Goal: Check status: Check status

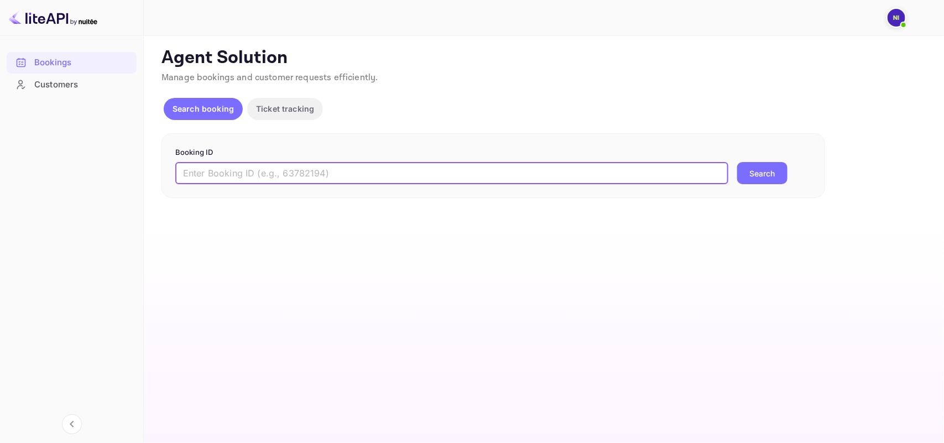
click at [275, 169] on input "text" at bounding box center [451, 173] width 553 height 22
paste input "9541530"
type input "9541530"
click at [743, 175] on button "Search" at bounding box center [762, 173] width 50 height 22
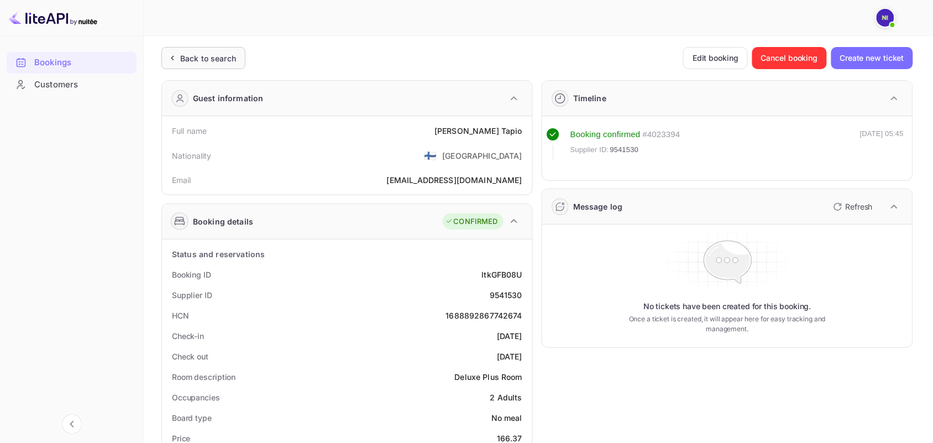
click at [179, 67] on div "Back to search" at bounding box center [203, 58] width 84 height 22
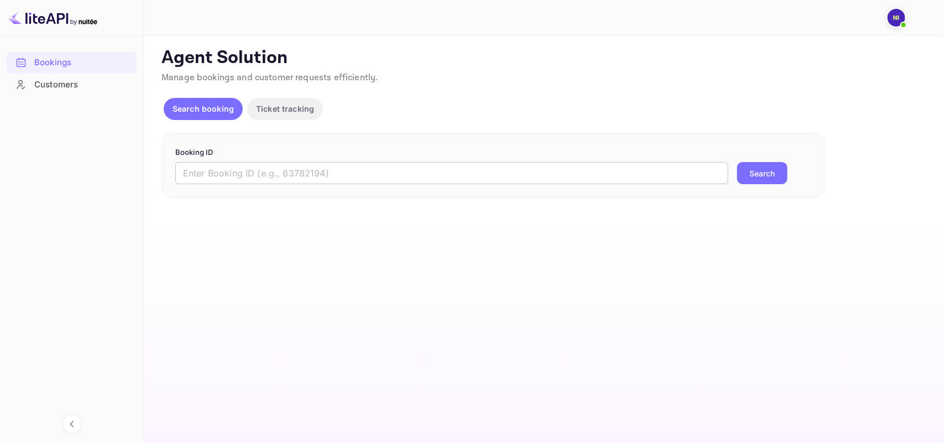
click at [224, 175] on input "text" at bounding box center [451, 173] width 553 height 22
paste input "9541530"
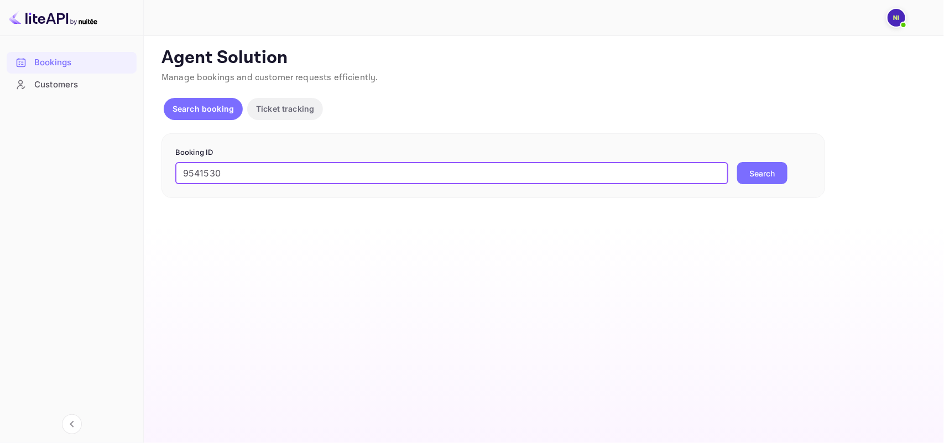
type input "9541530"
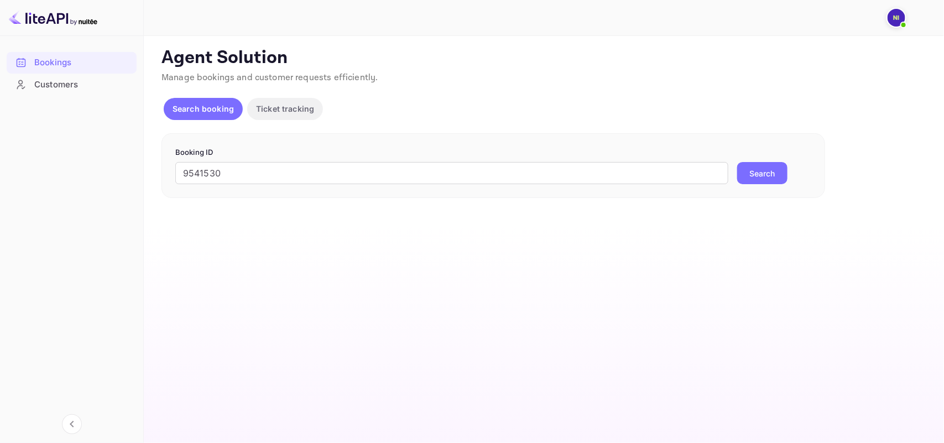
click at [755, 162] on button "Search" at bounding box center [762, 173] width 50 height 22
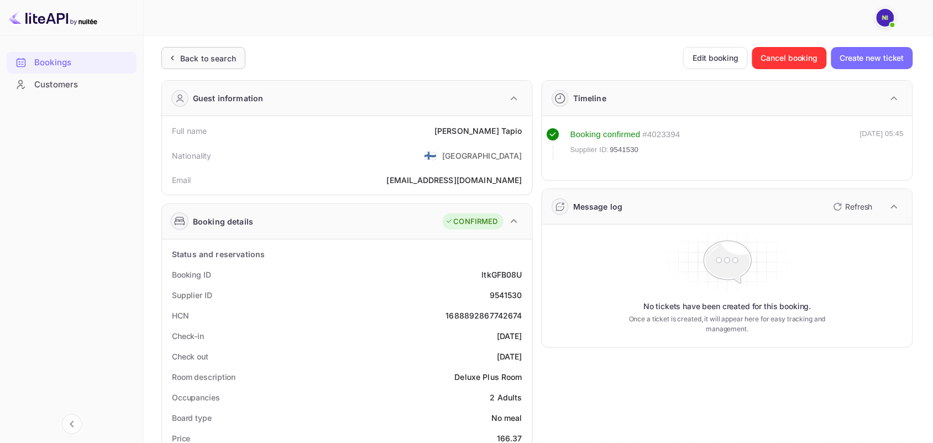
click at [208, 68] on div "Back to search" at bounding box center [203, 58] width 84 height 22
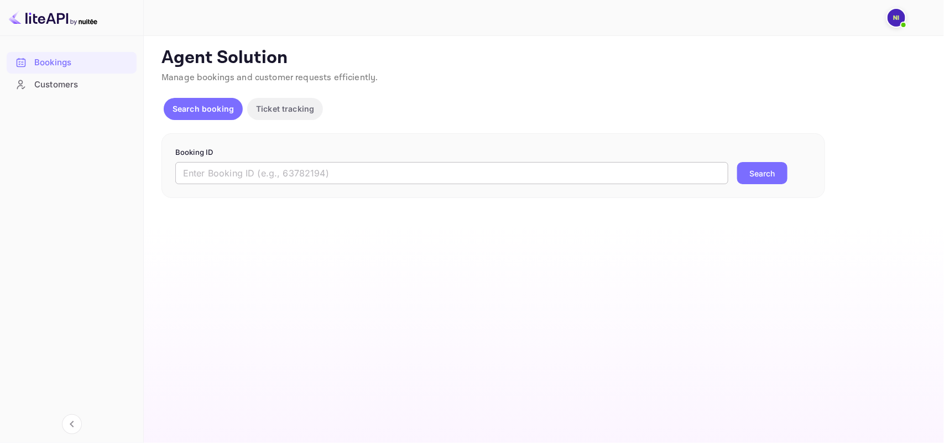
click at [238, 171] on input "text" at bounding box center [451, 173] width 553 height 22
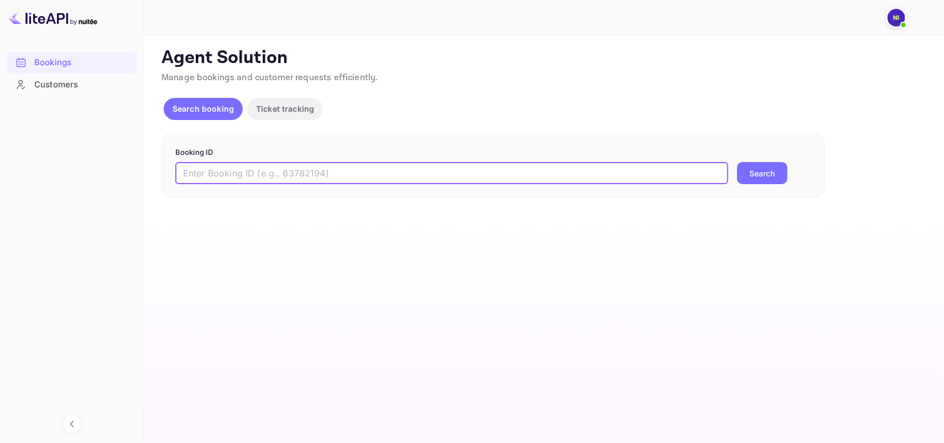
paste input "9541530"
type input "9541530"
click at [780, 179] on button "Search" at bounding box center [762, 173] width 50 height 22
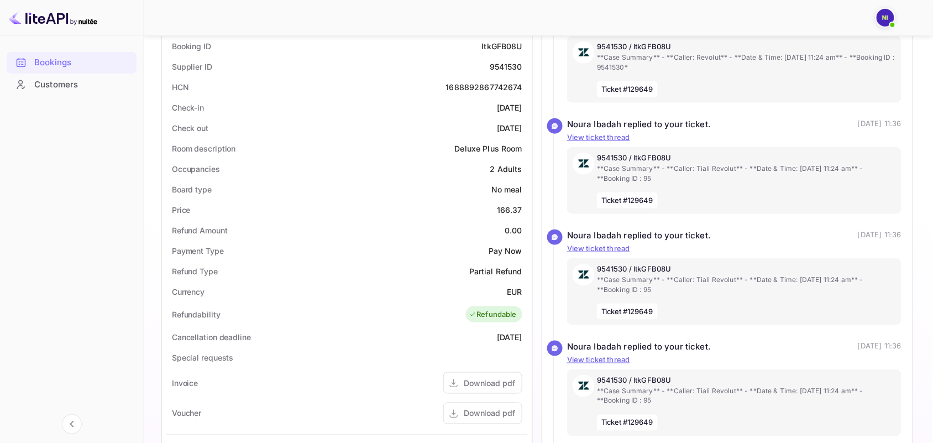
scroll to position [415, 0]
